Goal: Task Accomplishment & Management: Use online tool/utility

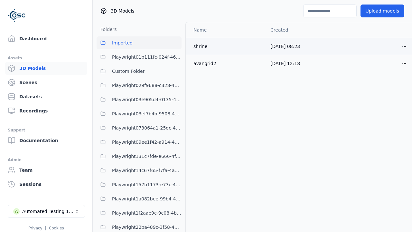
click at [404, 46] on html "Support Dashboard Assets 3D Models Scenes Datasets Recordings Support Documenta…" at bounding box center [206, 116] width 412 height 232
click at [390, 81] on div "Move" at bounding box center [390, 81] width 38 height 10
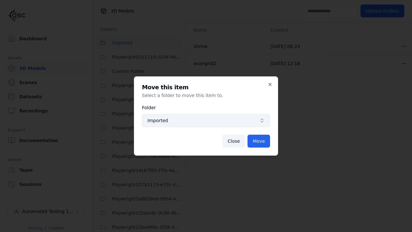
click at [206, 120] on span "Imported" at bounding box center [201, 120] width 109 height 6
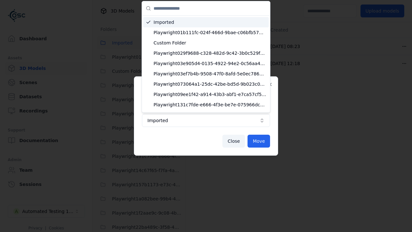
click at [210, 43] on span "Custom Folder" at bounding box center [209, 43] width 113 height 6
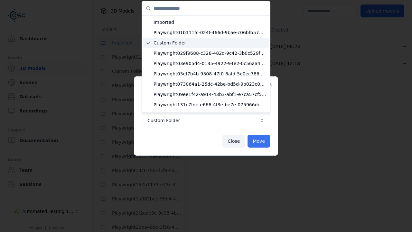
click at [259, 141] on button "Move" at bounding box center [258, 140] width 23 height 13
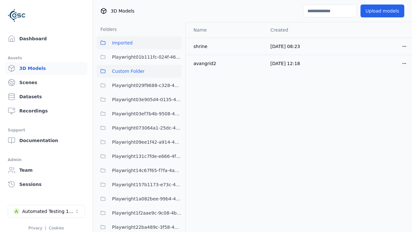
click at [139, 71] on span "Custom Folder" at bounding box center [128, 71] width 32 height 8
